Goal: Find specific page/section: Find specific page/section

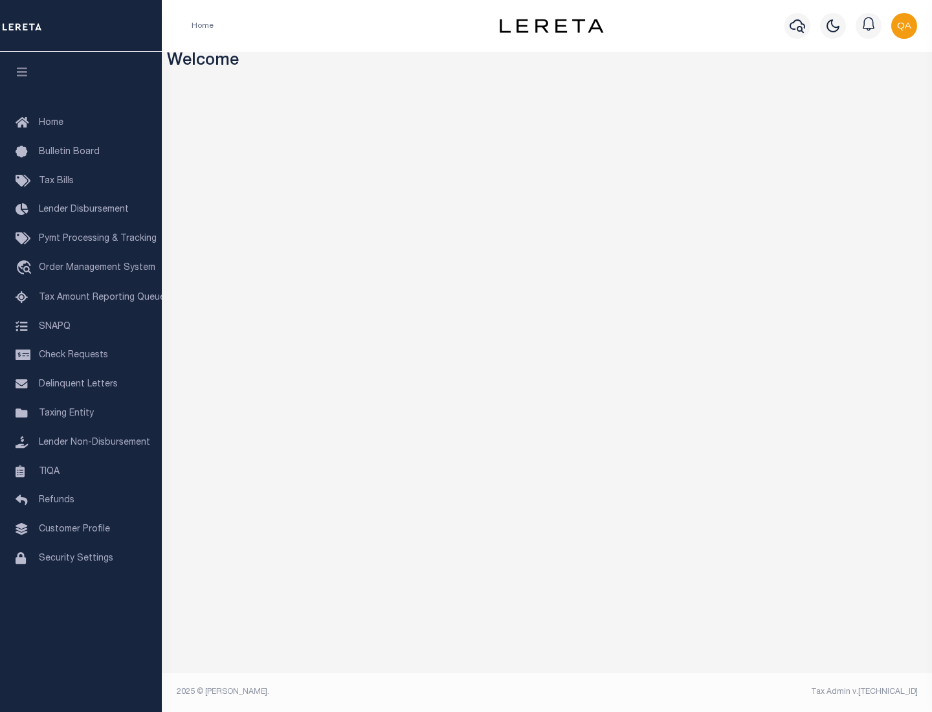
click at [81, 471] on link "TIQA" at bounding box center [81, 472] width 162 height 29
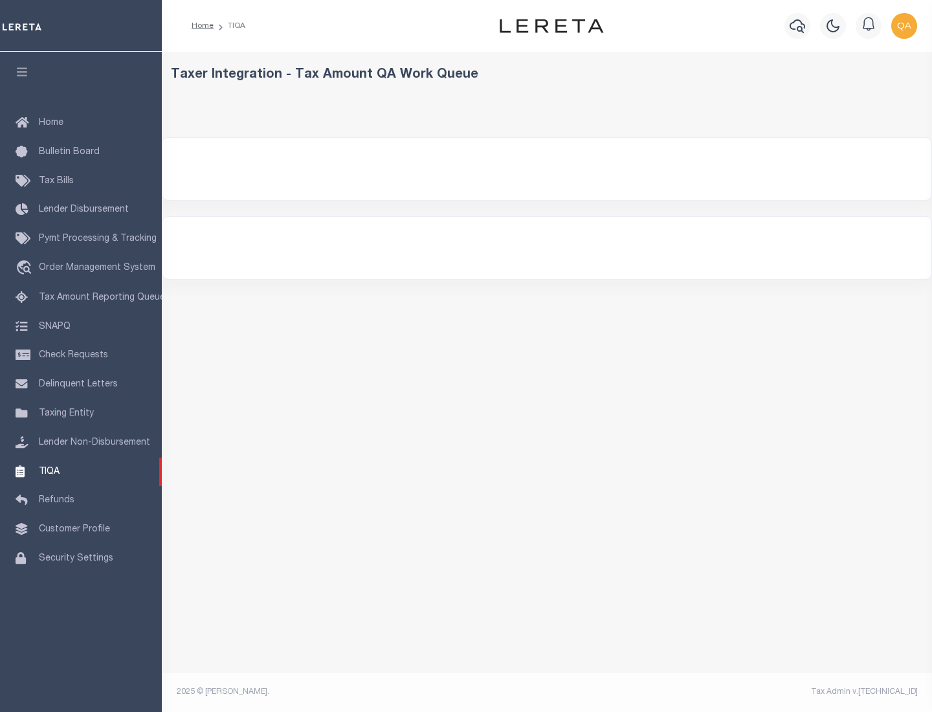
select select "200"
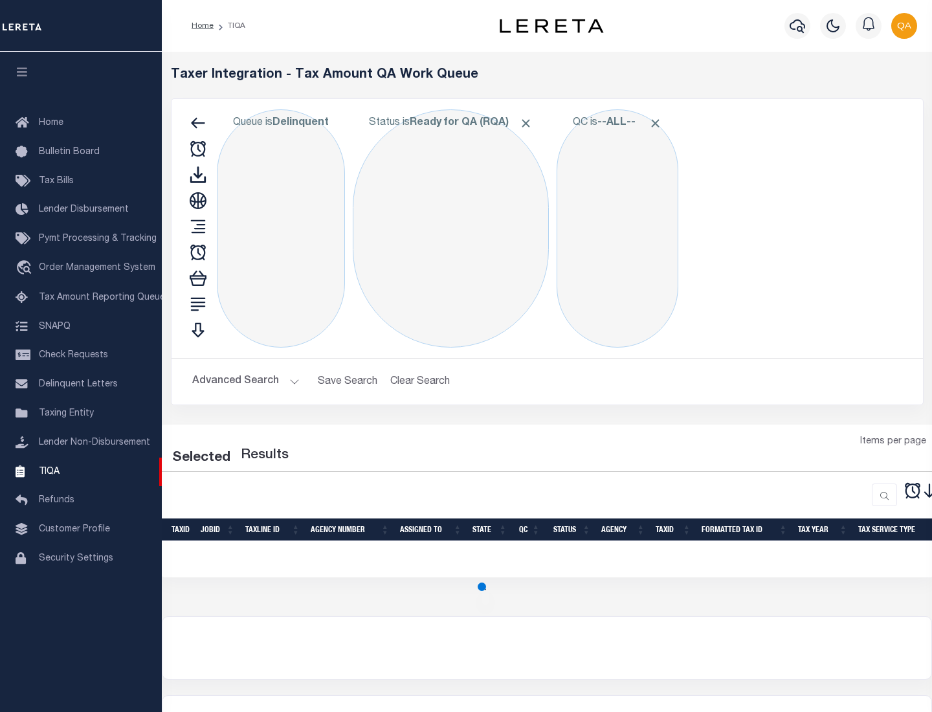
select select "200"
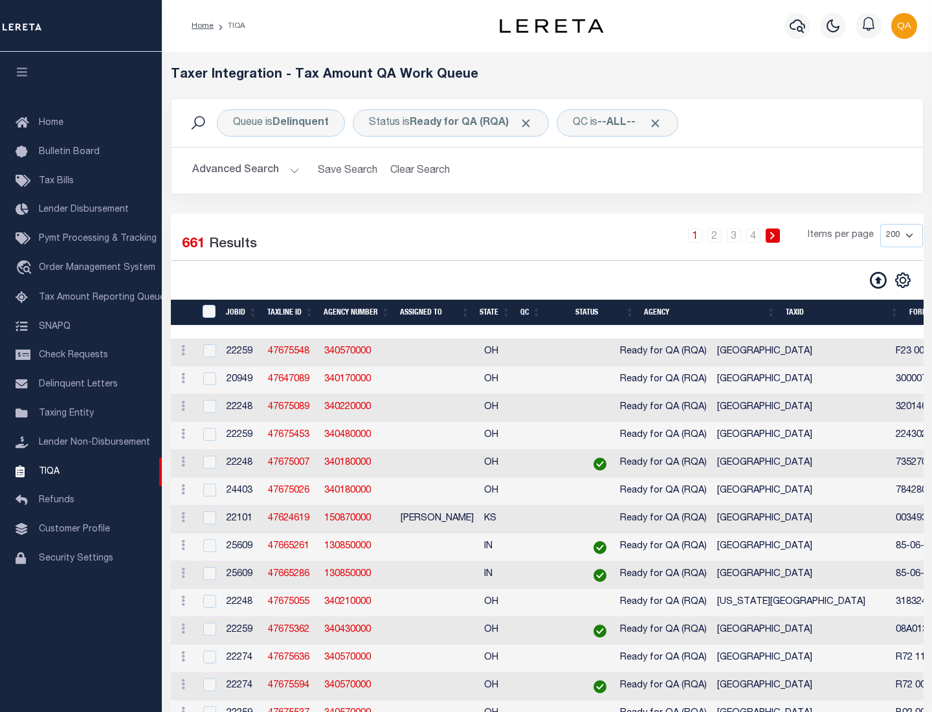
click at [530, 123] on span "Click to Remove" at bounding box center [526, 123] width 14 height 14
